Goal: Task Accomplishment & Management: Manage account settings

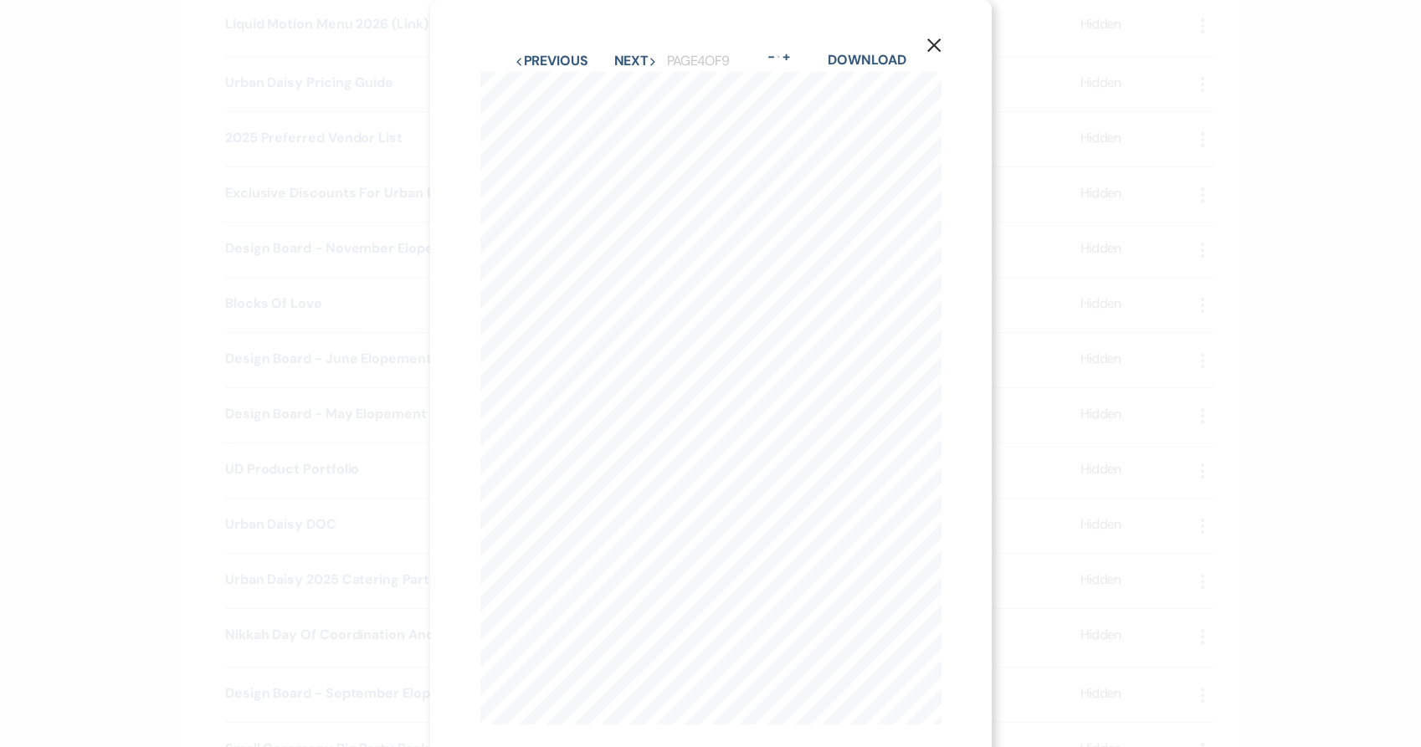
click at [128, 278] on div "X Previous Previous Next Next Page 4 of 9 - Zoom + Download FLOWER TRELLIS ARBO…" at bounding box center [710, 373] width 1421 height 747
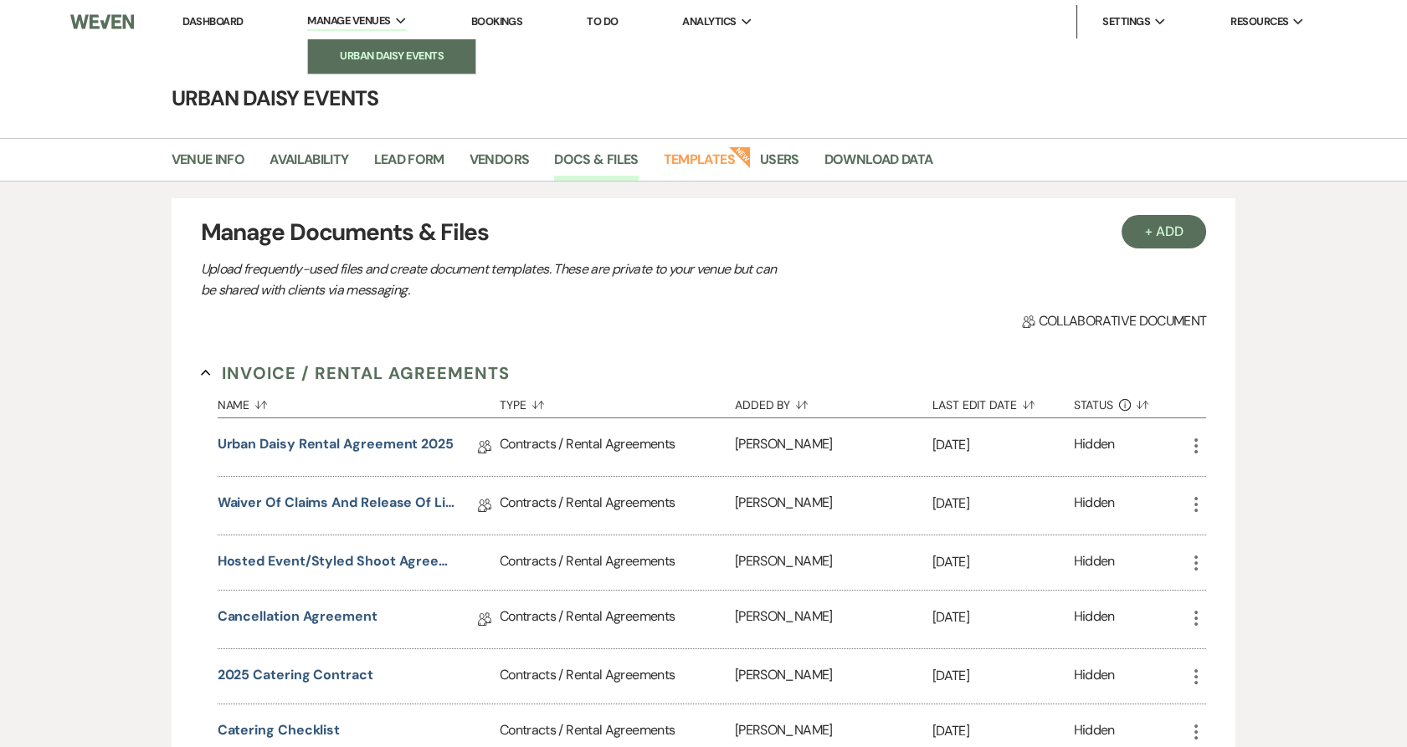
click at [385, 46] on link "Urban Daisy Events" at bounding box center [391, 55] width 167 height 33
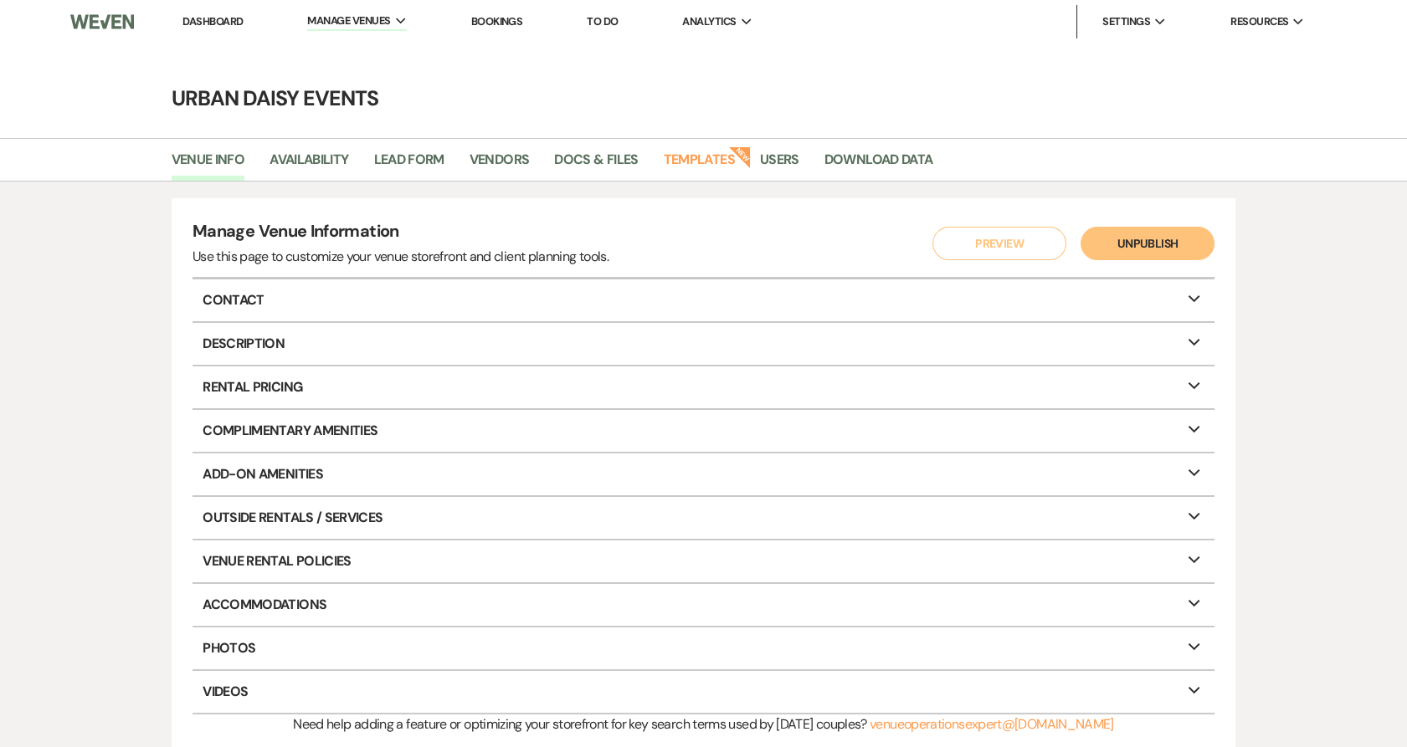
click at [335, 146] on li "Availability" at bounding box center [321, 163] width 104 height 35
click at [301, 162] on link "Availability" at bounding box center [308, 165] width 79 height 32
select select "2"
select select "2026"
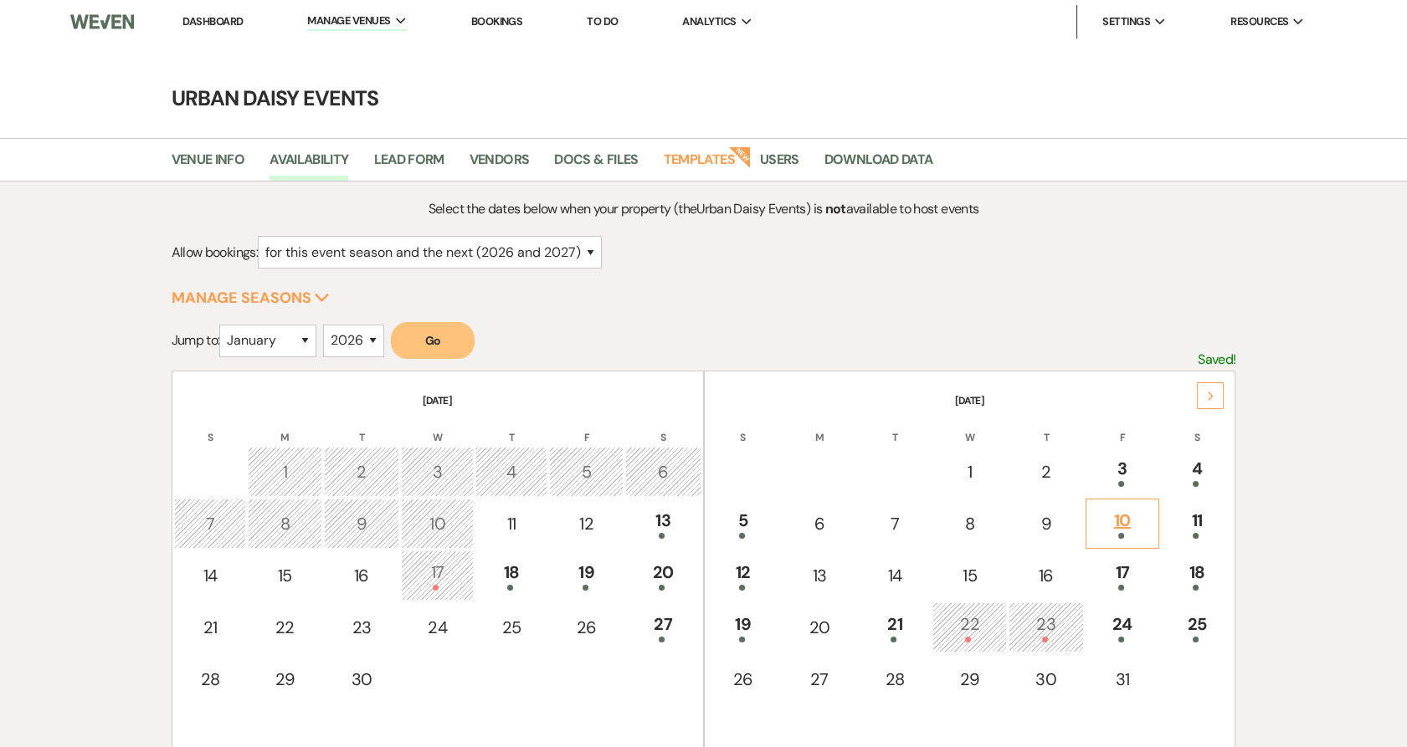
click at [1138, 529] on div "10" at bounding box center [1122, 523] width 55 height 31
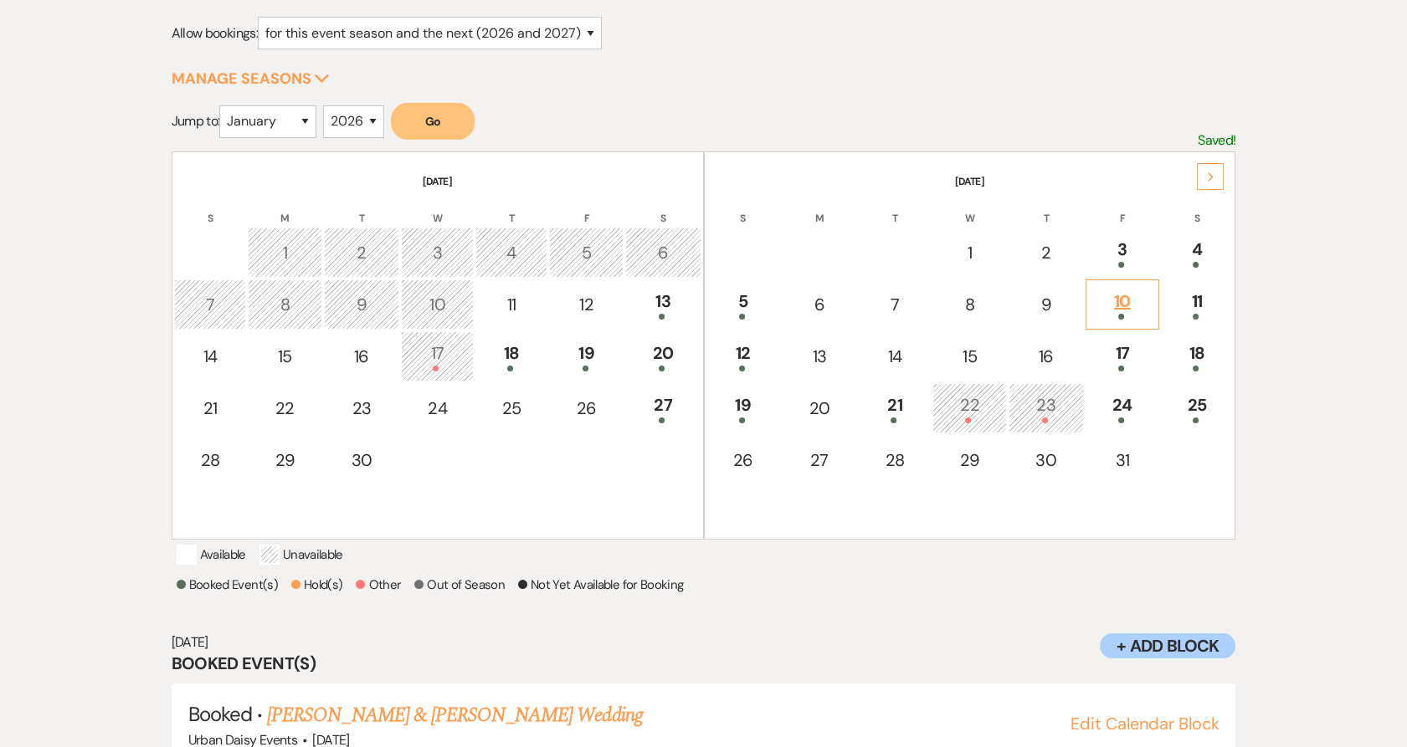
scroll to position [290, 0]
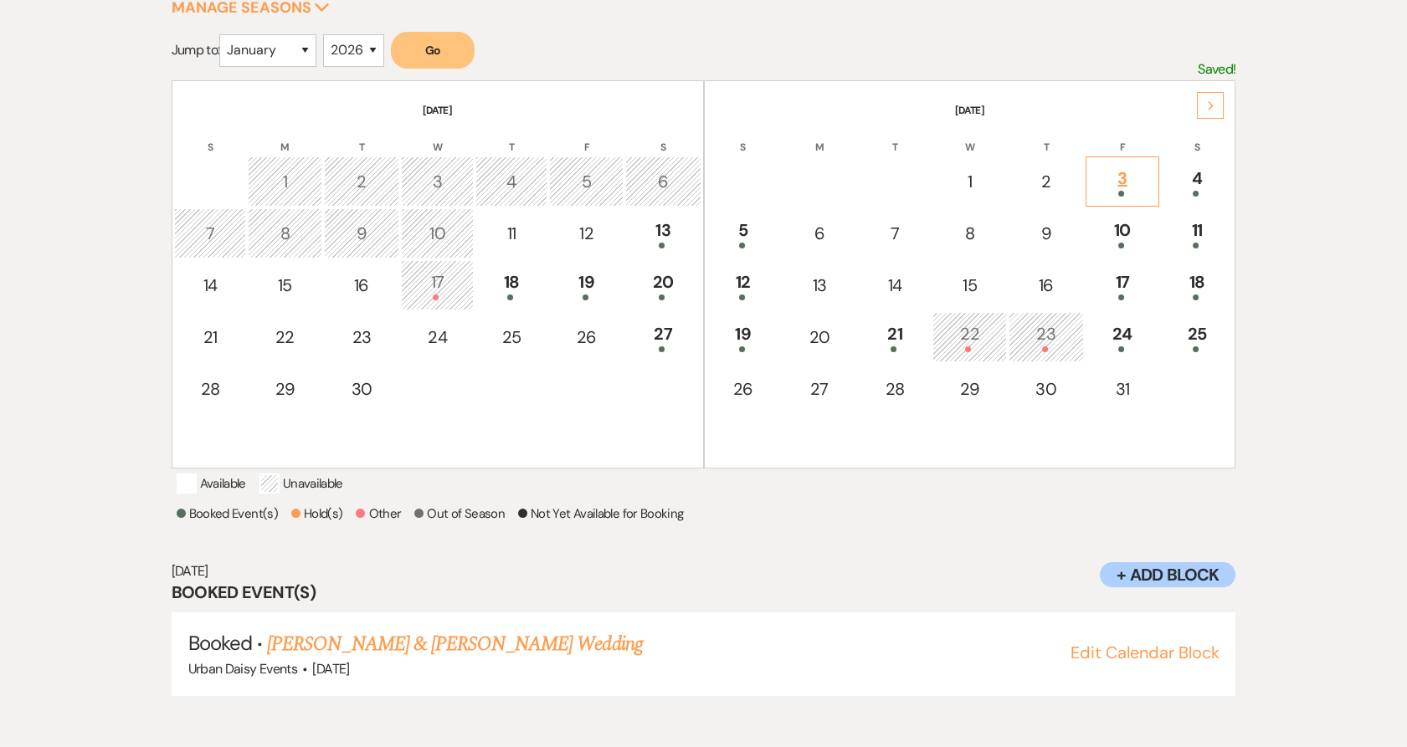
click at [1107, 170] on div "3" at bounding box center [1122, 181] width 55 height 31
click at [1188, 173] on div "4" at bounding box center [1197, 181] width 54 height 31
click at [1194, 243] on span at bounding box center [1196, 246] width 6 height 6
click at [1127, 282] on div "17" at bounding box center [1122, 284] width 55 height 31
drag, startPoint x: 612, startPoint y: 666, endPoint x: 270, endPoint y: 663, distance: 341.5
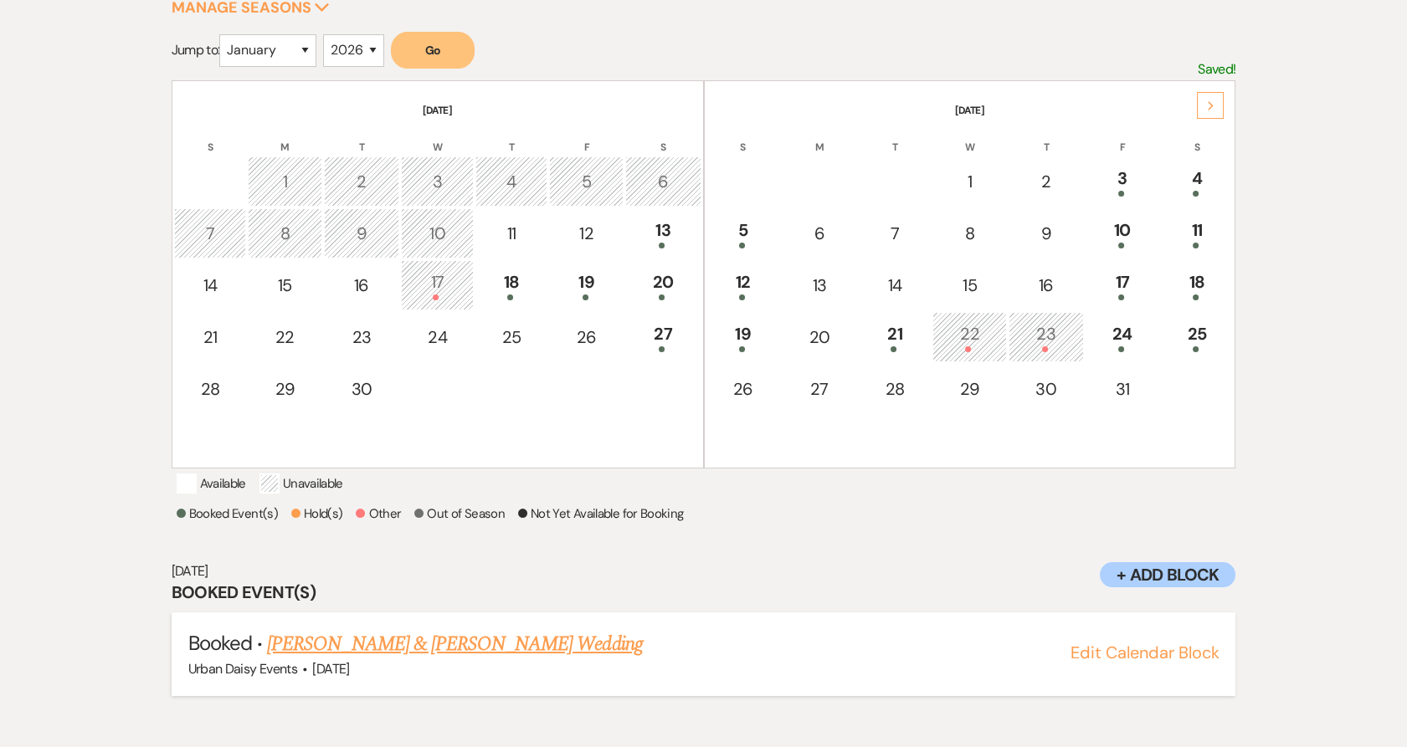
click at [270, 659] on h5 "Booked · [PERSON_NAME] & [PERSON_NAME] Wedding" at bounding box center [703, 644] width 1031 height 30
copy link "[PERSON_NAME] & [PERSON_NAME] Wedding"
click at [529, 656] on link "[PERSON_NAME] & [PERSON_NAME] Wedding" at bounding box center [454, 644] width 375 height 30
click at [661, 581] on h6 "[DATE]" at bounding box center [704, 571] width 1065 height 18
click at [1203, 283] on div "18" at bounding box center [1197, 284] width 54 height 31
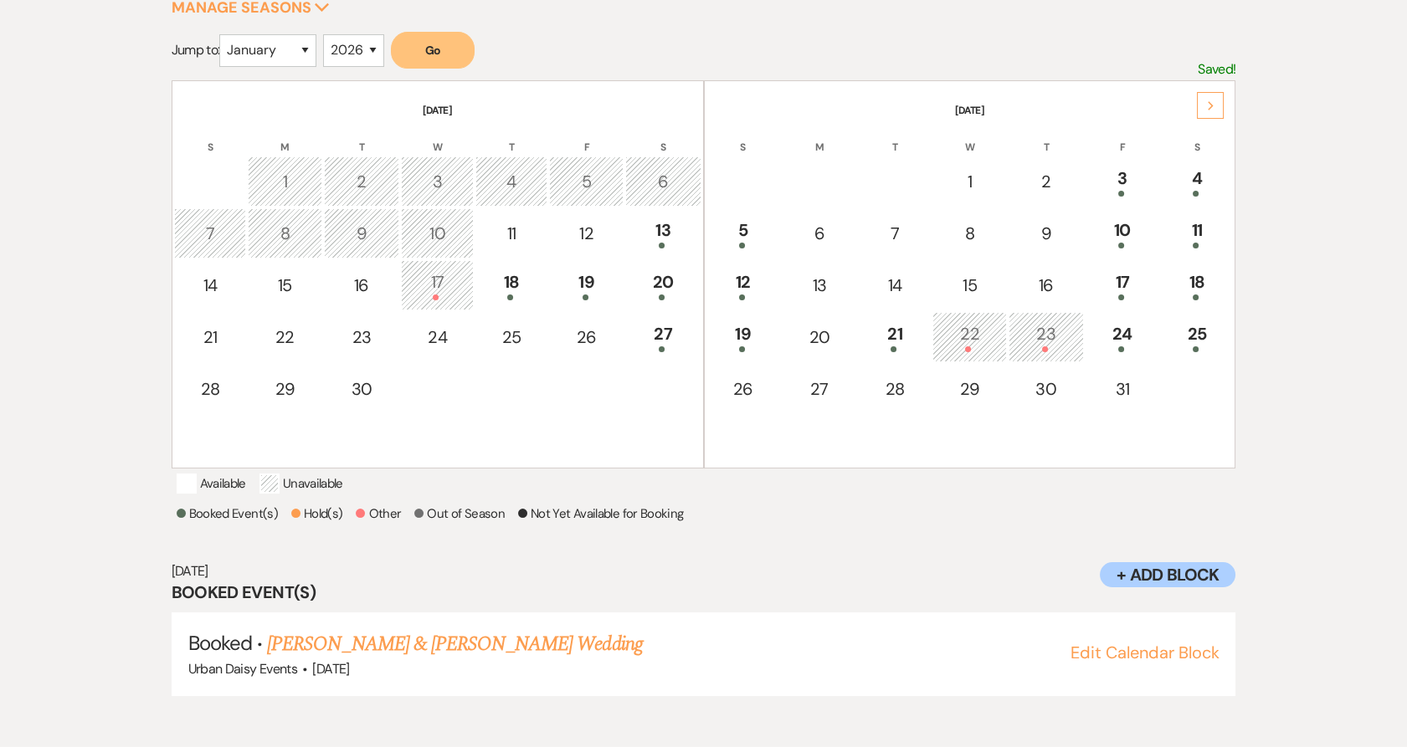
scroll to position [0, 0]
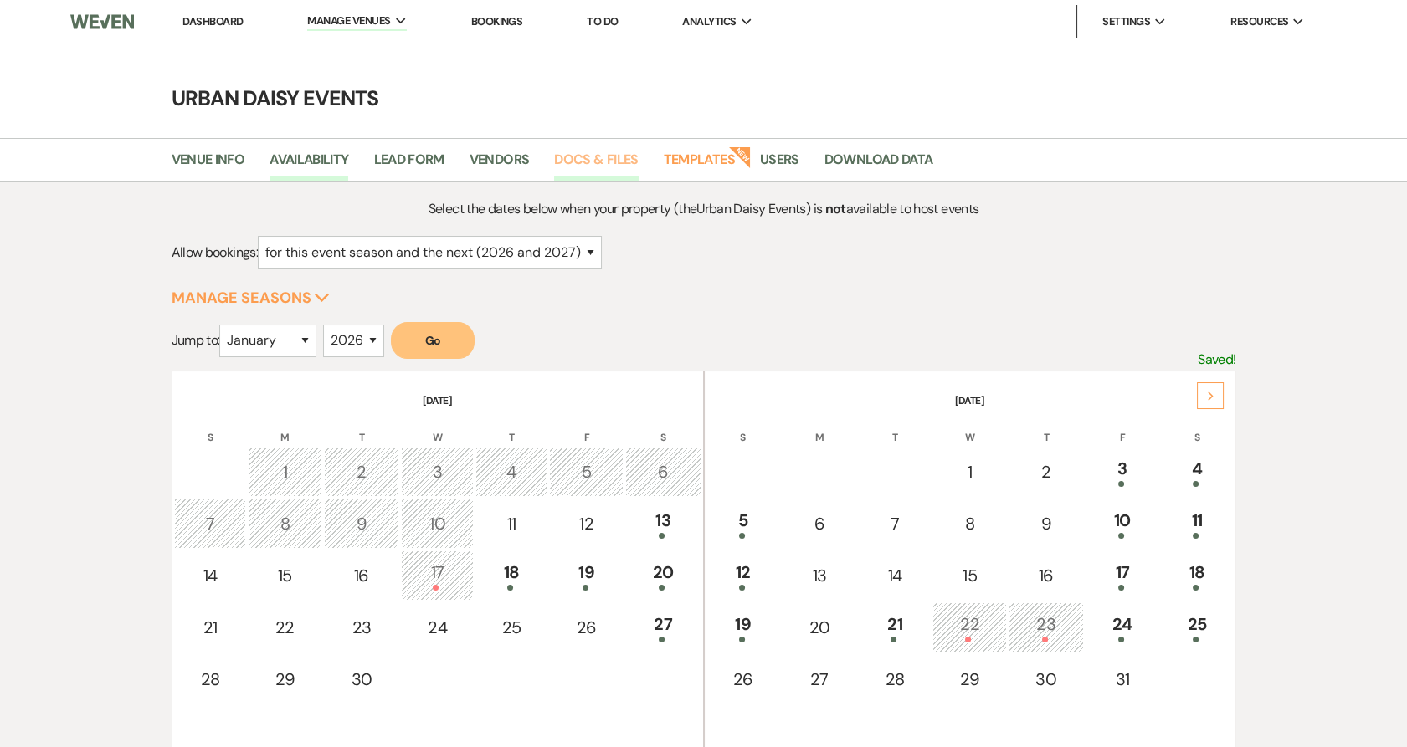
click at [605, 167] on link "Docs & Files" at bounding box center [596, 165] width 84 height 32
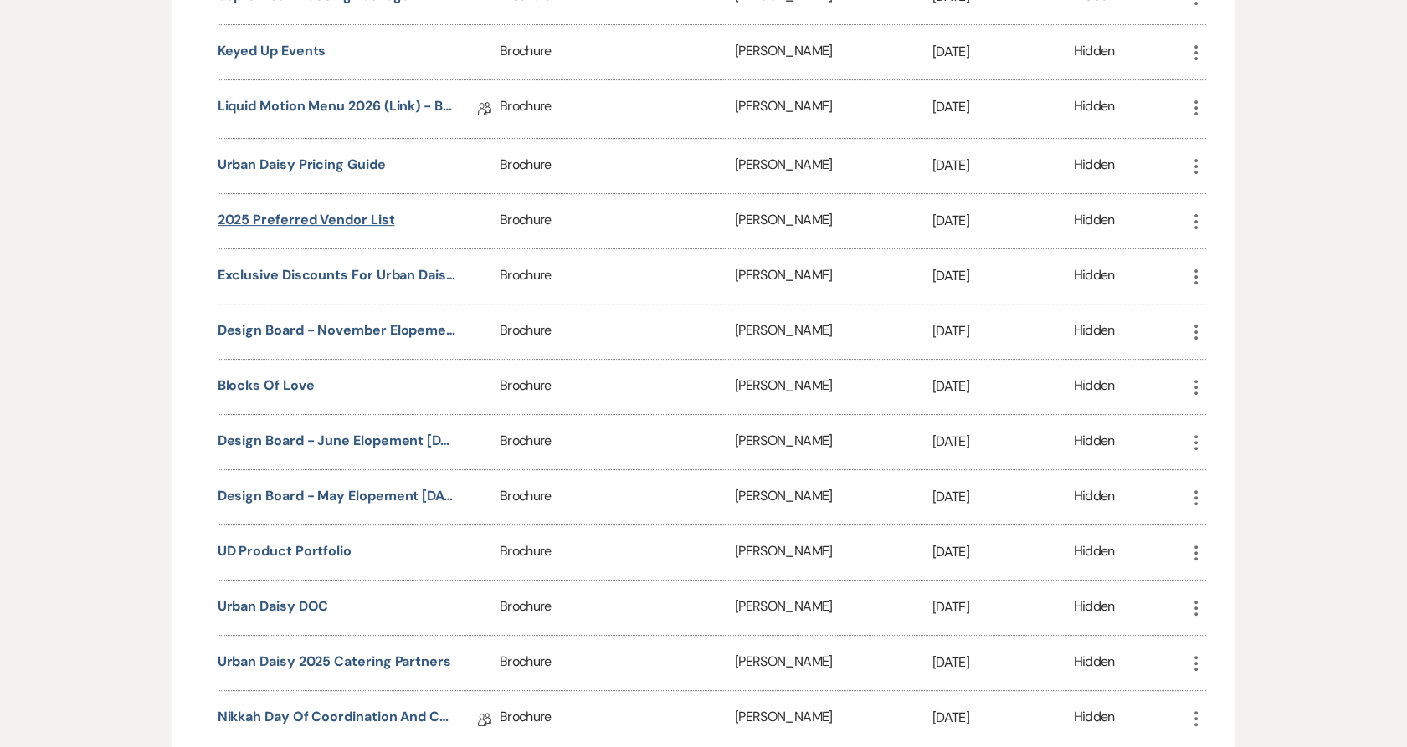
scroll to position [1237, 0]
click at [290, 562] on button "UD Product Portfolio" at bounding box center [285, 553] width 134 height 20
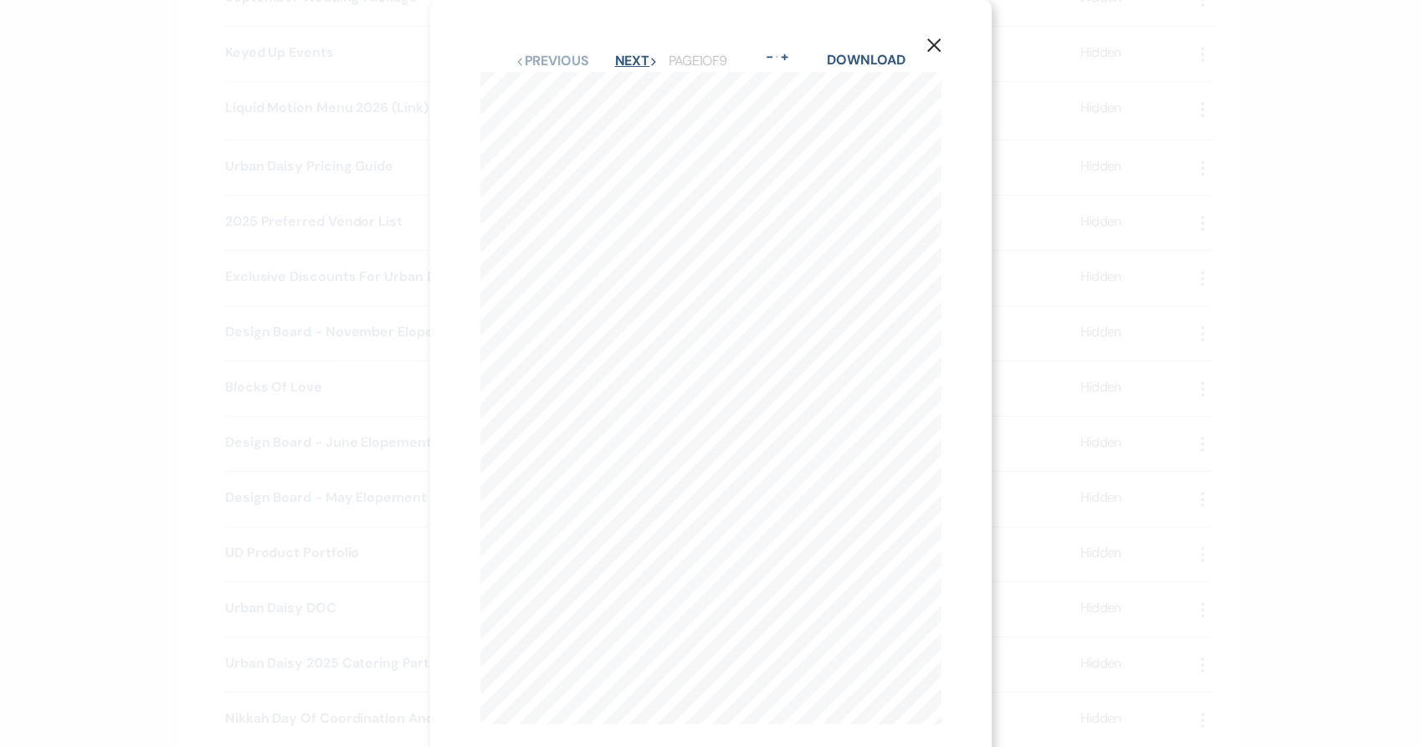
click at [635, 59] on button "Next Next" at bounding box center [636, 60] width 44 height 13
click at [635, 59] on button "Next Next" at bounding box center [635, 60] width 44 height 13
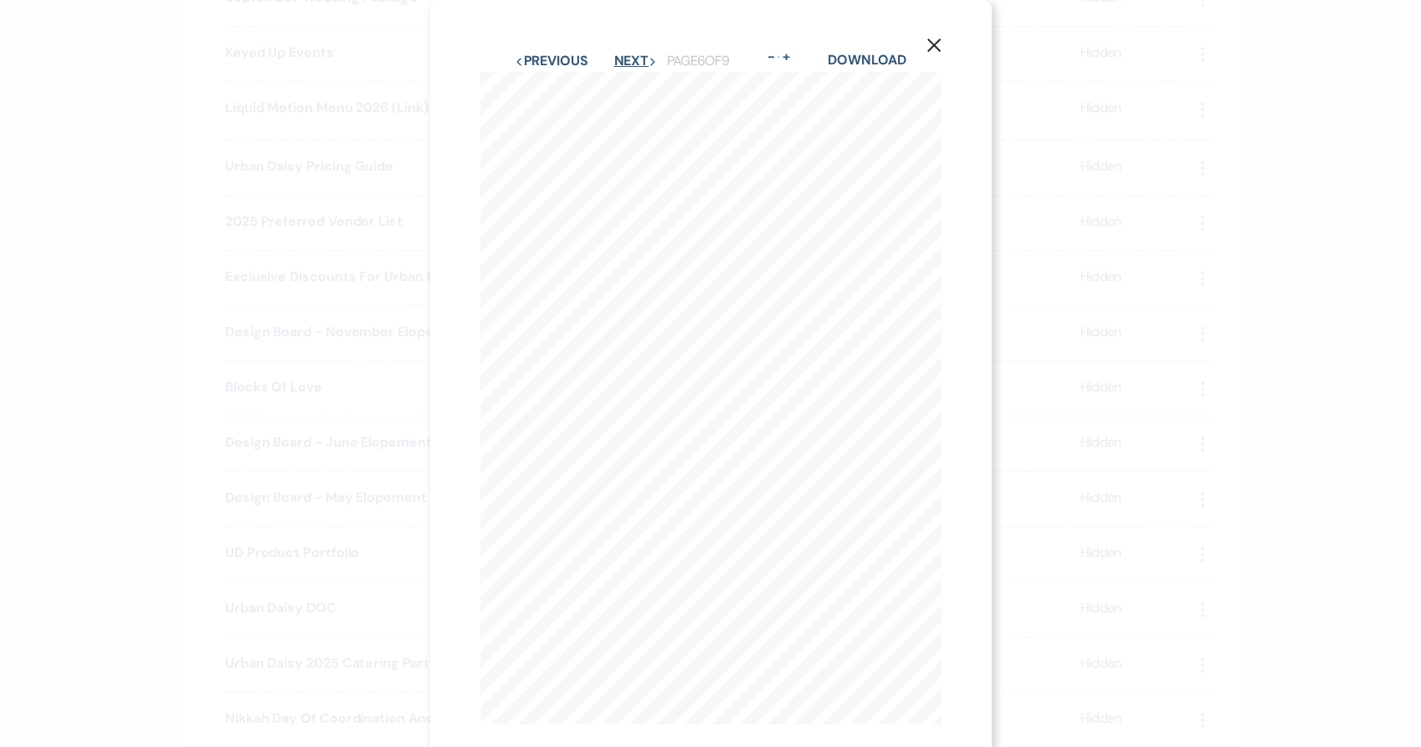
click at [725, 508] on div "Previous Previous Next Next Page 6 of 9 - Zoom + Download CEILING INSTALLATION …" at bounding box center [710, 387] width 461 height 675
click at [121, 170] on div "X Previous Previous Next Next Page 6 of 9 - Zoom + Download CEILING INSTALLATIO…" at bounding box center [710, 373] width 1421 height 747
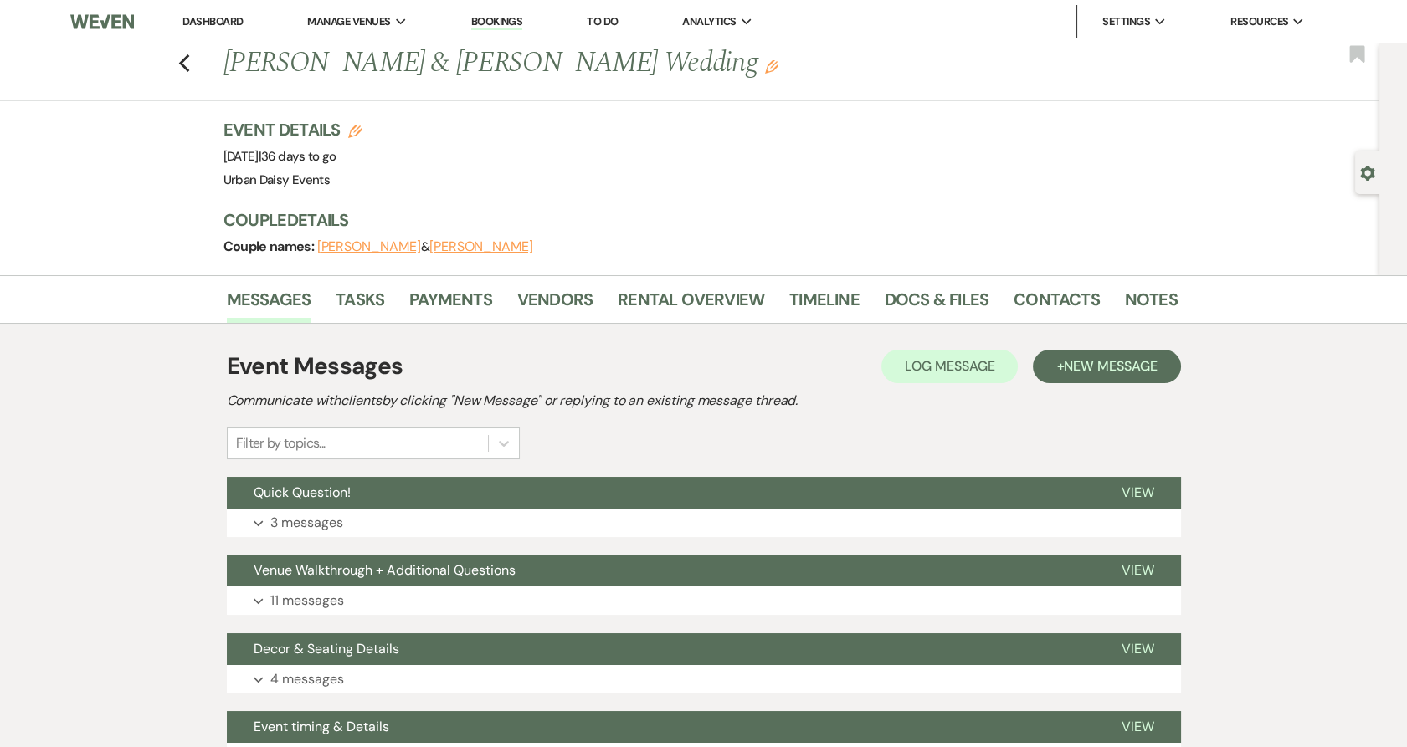
click at [1060, 283] on li "Contacts" at bounding box center [1069, 303] width 111 height 40
click at [1058, 292] on link "Contacts" at bounding box center [1057, 304] width 86 height 37
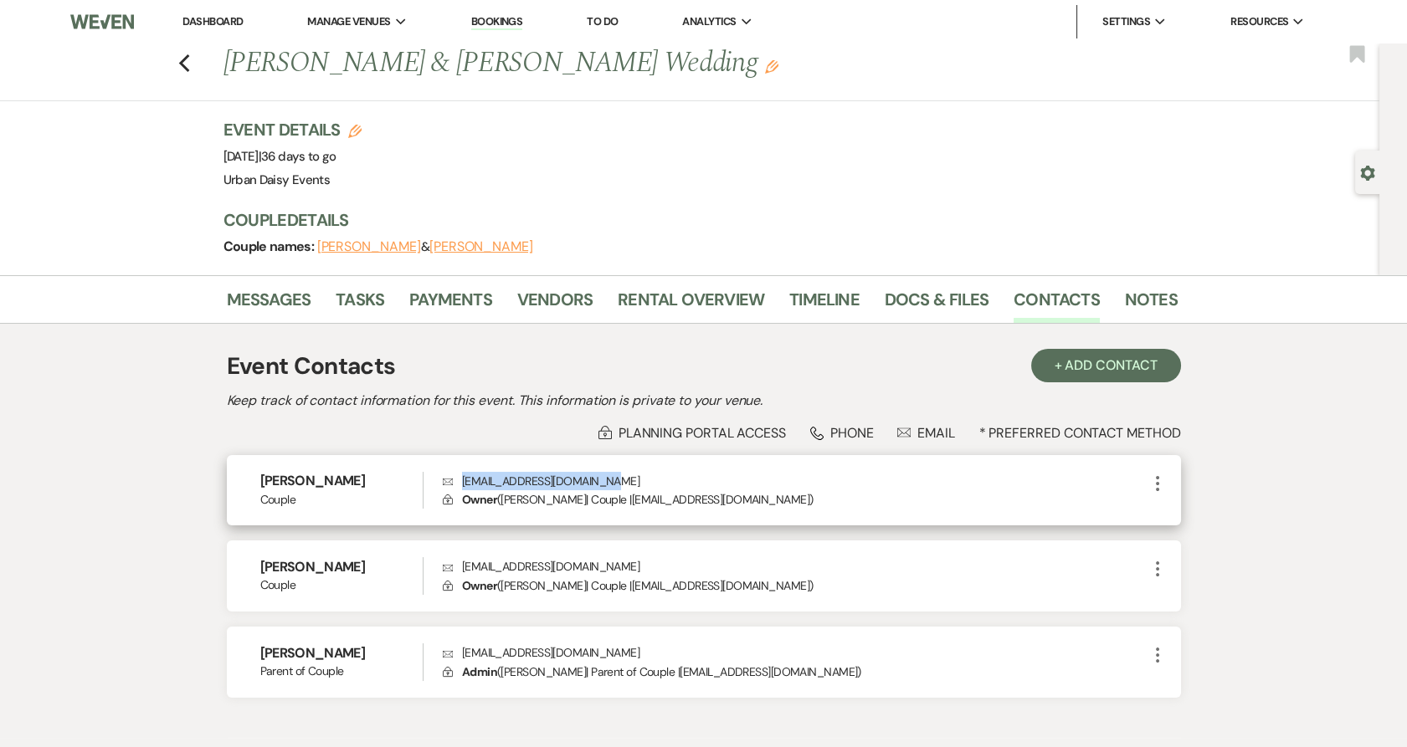
drag, startPoint x: 462, startPoint y: 478, endPoint x: 634, endPoint y: 475, distance: 171.6
click at [634, 475] on p "Envelope zcjarmstrong425@gmail.com" at bounding box center [795, 481] width 704 height 18
copy p "zcjarmstrong425@gmail.com"
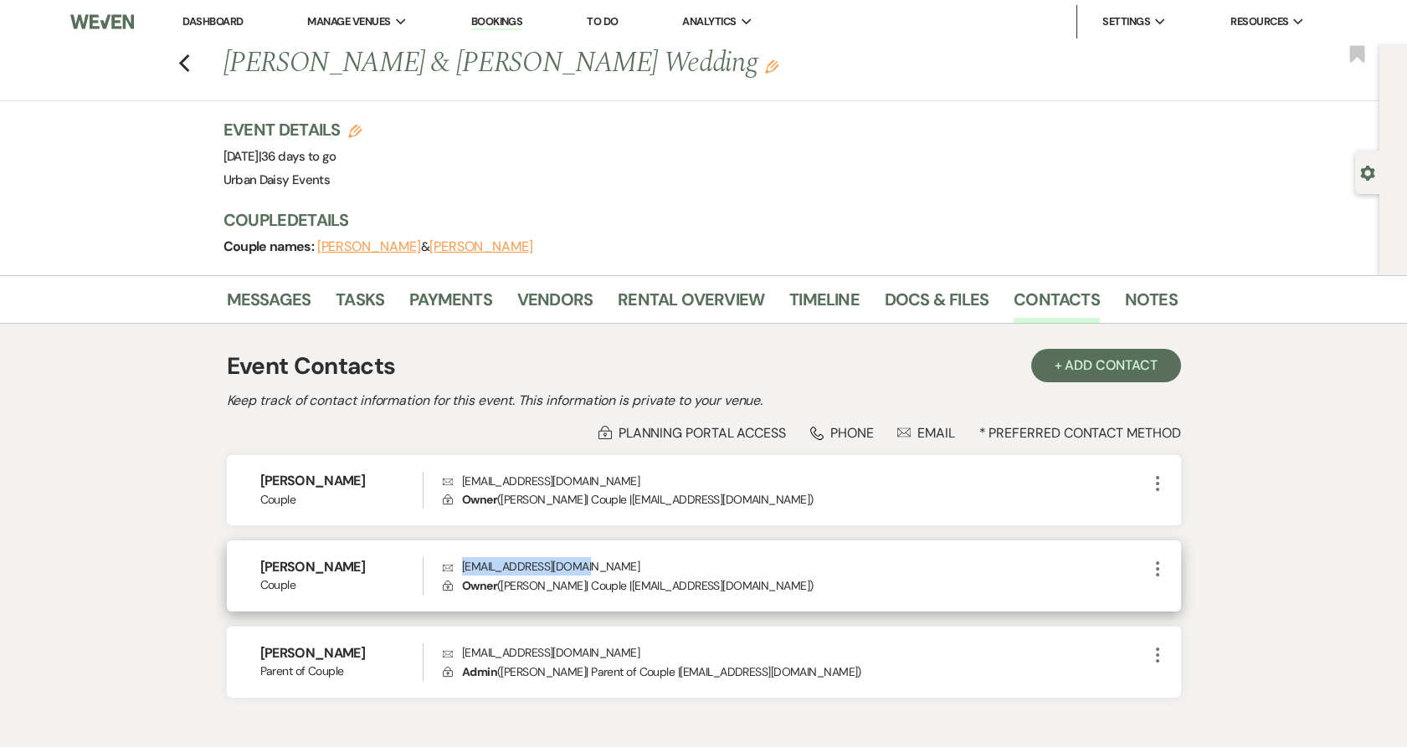
drag, startPoint x: 587, startPoint y: 566, endPoint x: 396, endPoint y: 593, distance: 192.7
click at [396, 593] on div "Lauren Nelson Couple Envelope laurmnelson@gmail.com Lock Owner ( Lauren Nelson …" at bounding box center [704, 576] width 954 height 71
copy div "Envelope laurmnelson@gmail.com"
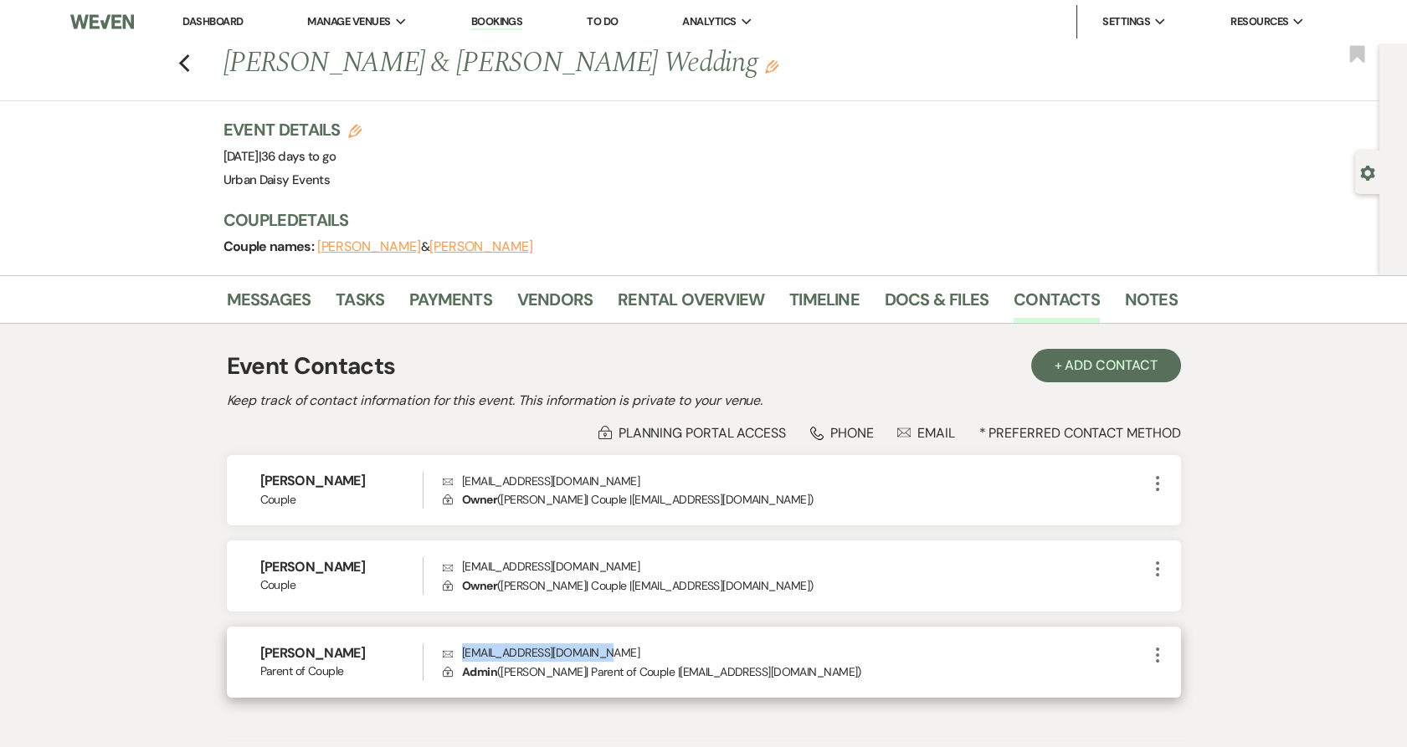
drag, startPoint x: 461, startPoint y: 656, endPoint x: 631, endPoint y: 645, distance: 170.2
click at [631, 645] on p "Envelope dawnnelson@oakeatery.com" at bounding box center [795, 653] width 704 height 18
copy p "dawnnelson@oakeatery.com"
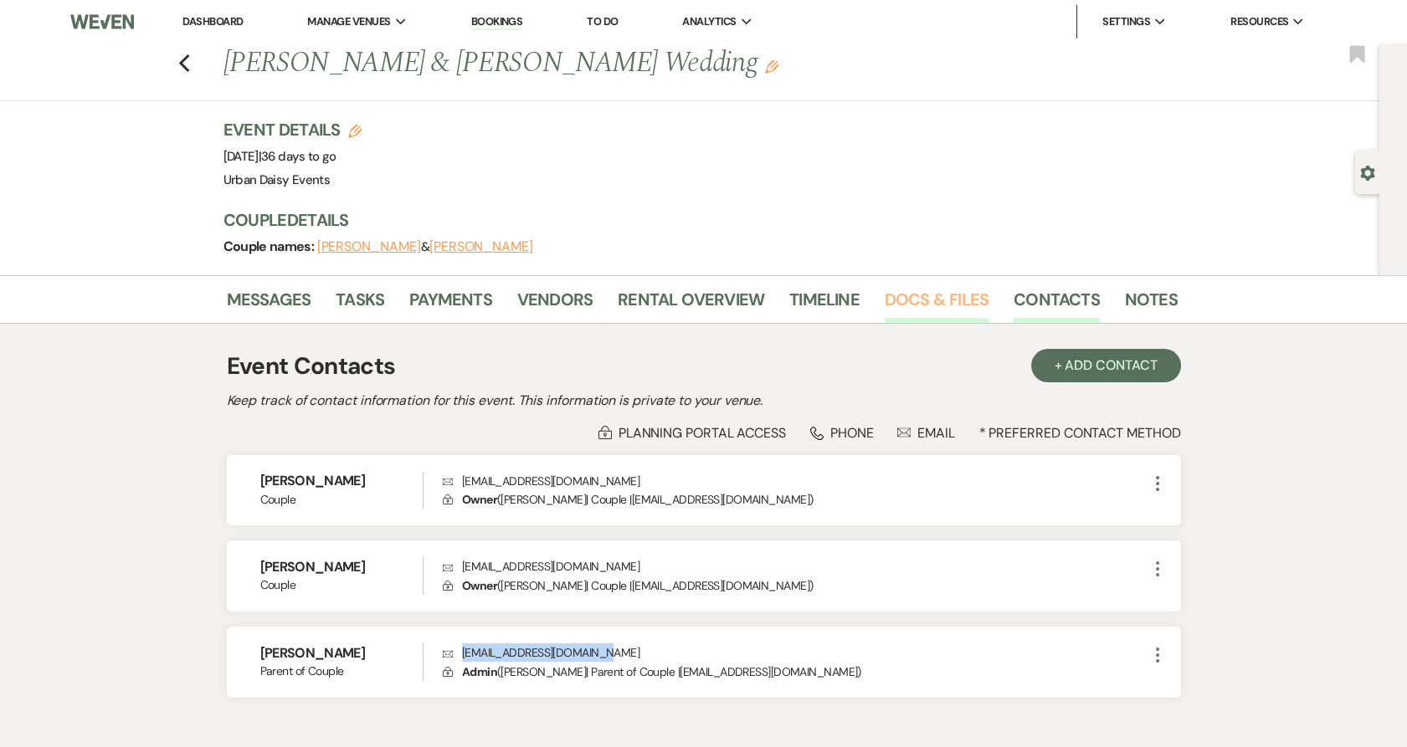
click at [885, 300] on link "Docs & Files" at bounding box center [937, 304] width 104 height 37
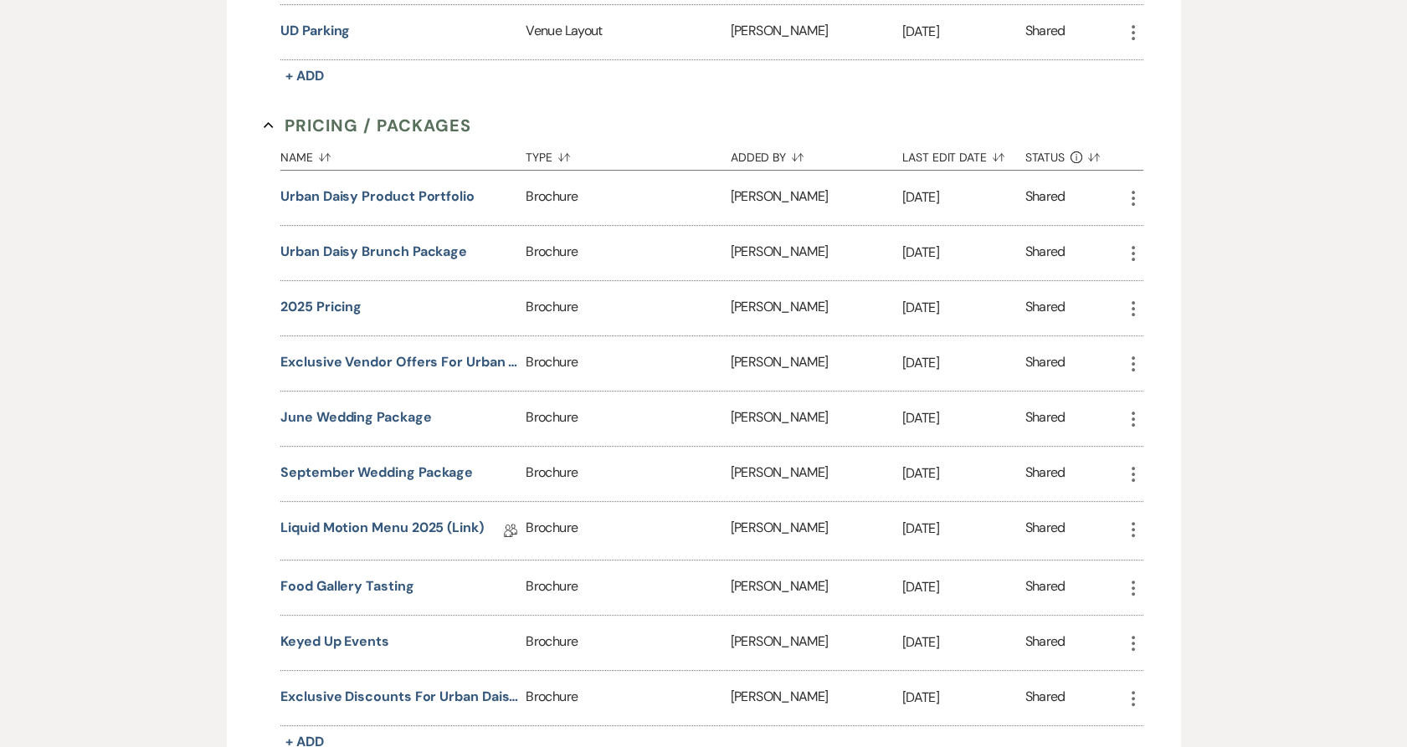
scroll to position [1098, 0]
click at [351, 194] on button "Urban Daisy Product Portfolio" at bounding box center [377, 197] width 194 height 20
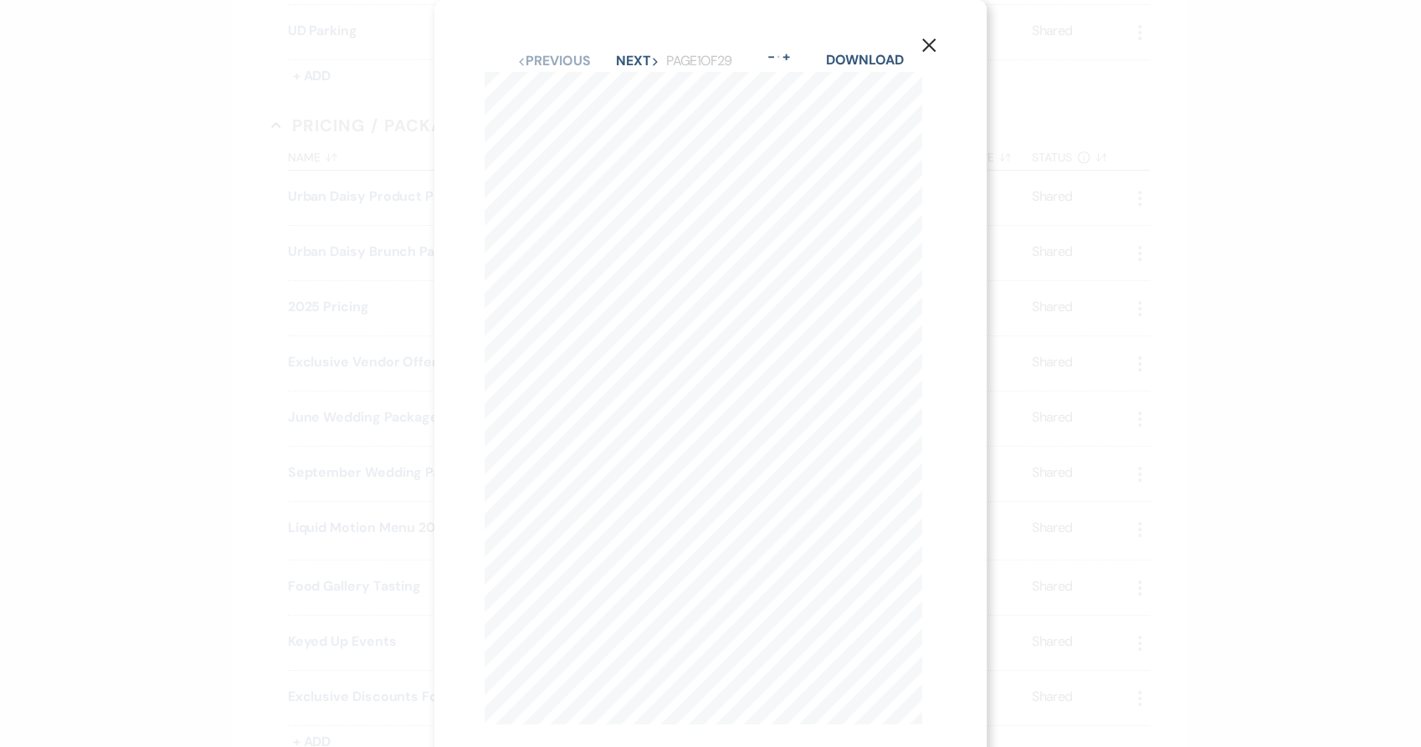
click at [129, 351] on div "X Previous Previous Next Next Page 1 of 29 - Zoom + Download P R O D U C T P O …" at bounding box center [710, 373] width 1421 height 747
